Goal: Task Accomplishment & Management: Manage account settings

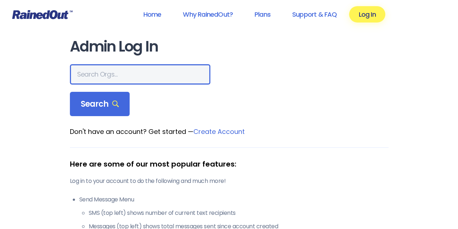
click at [129, 78] on input "text" at bounding box center [140, 74] width 141 height 20
type input "eccv.org"
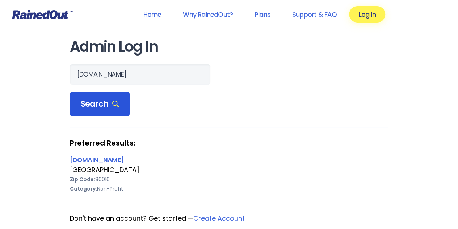
click at [85, 109] on span "Search" at bounding box center [100, 104] width 38 height 10
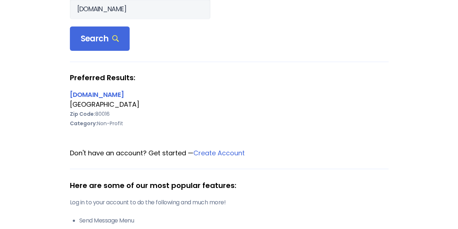
scroll to position [72, 0]
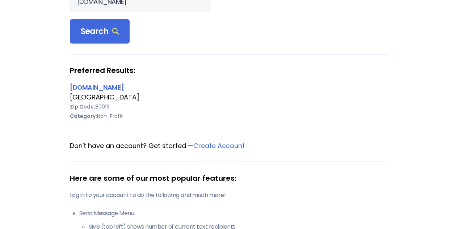
click at [88, 94] on div "[GEOGRAPHIC_DATA]" at bounding box center [229, 96] width 319 height 9
click at [84, 90] on link "[DOMAIN_NAME]" at bounding box center [97, 87] width 54 height 9
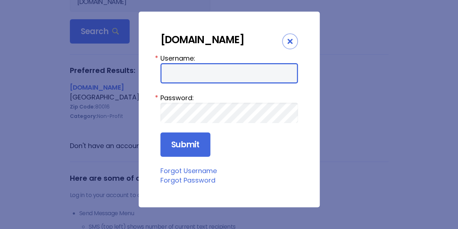
click at [183, 69] on input "Username:" at bounding box center [230, 73] width 138 height 20
type input "alerts@eccv.org"
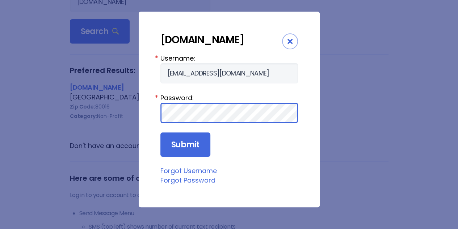
click at [161, 132] on input "Submit" at bounding box center [186, 144] width 50 height 25
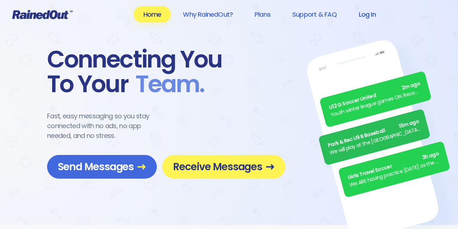
click at [369, 11] on link "Log In" at bounding box center [367, 14] width 36 height 16
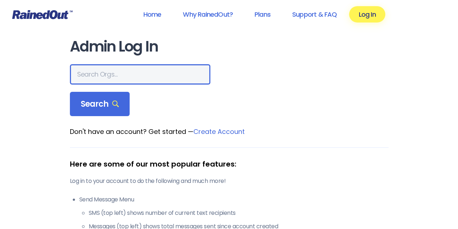
click at [136, 72] on input "text" at bounding box center [140, 74] width 141 height 20
type input "eccv"
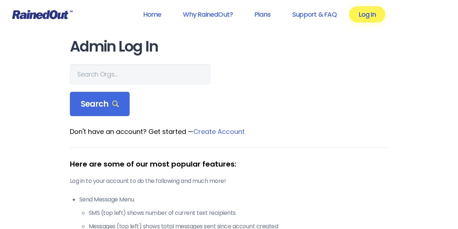
click at [375, 15] on link "Log In" at bounding box center [367, 14] width 36 height 16
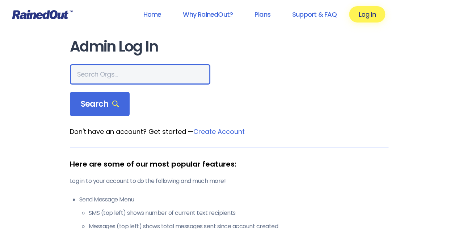
click at [132, 76] on input "text" at bounding box center [140, 74] width 141 height 20
type input "eccv"
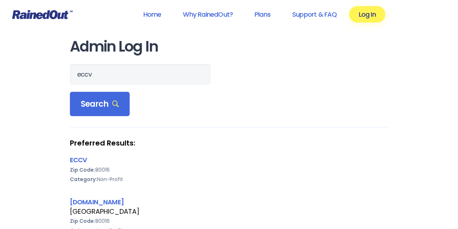
click at [88, 119] on div "eccv Search Preferred Results: ECCV Zip Code: 80016 Category: Non-Profit [DOMAI…" at bounding box center [229, 154] width 319 height 180
click at [85, 201] on link "[DOMAIN_NAME]" at bounding box center [97, 201] width 54 height 9
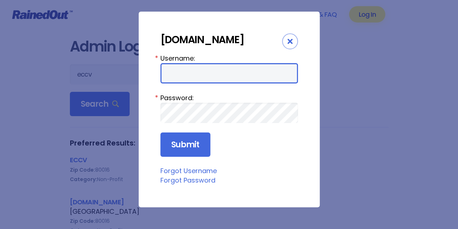
click at [205, 70] on input "Username:" at bounding box center [230, 73] width 138 height 20
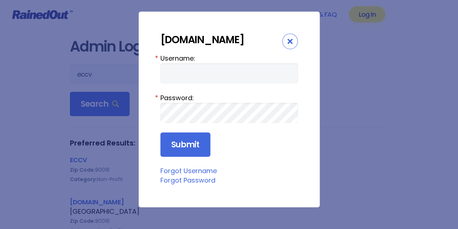
click at [184, 180] on link "Forgot Password" at bounding box center [188, 179] width 55 height 9
